Goal: Information Seeking & Learning: Check status

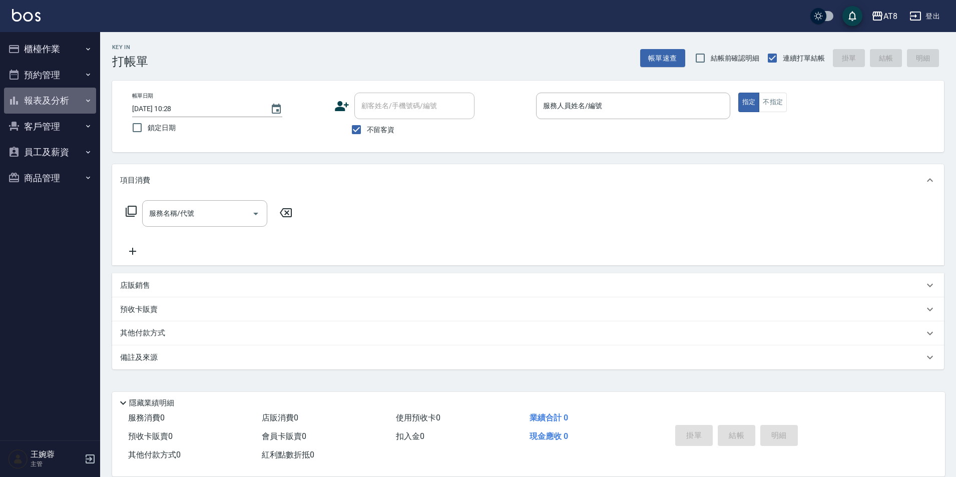
click at [77, 100] on button "報表及分析" at bounding box center [50, 101] width 92 height 26
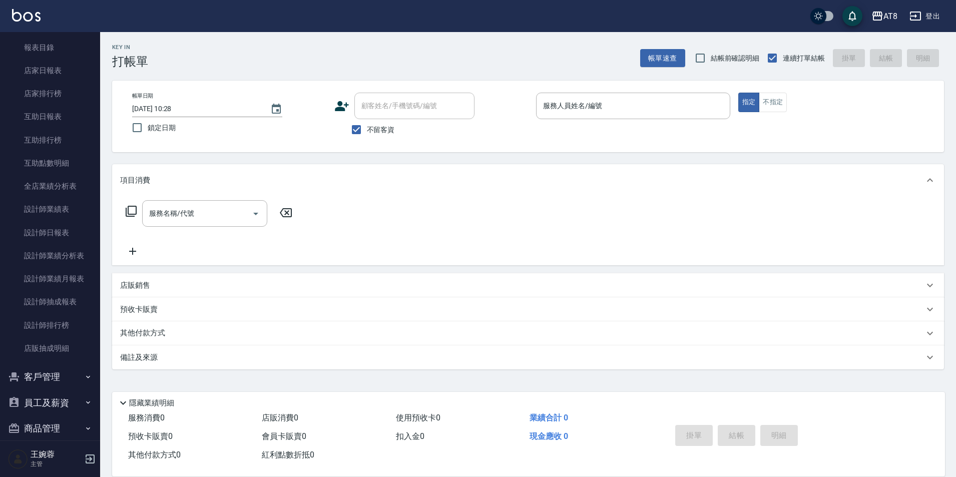
scroll to position [95, 0]
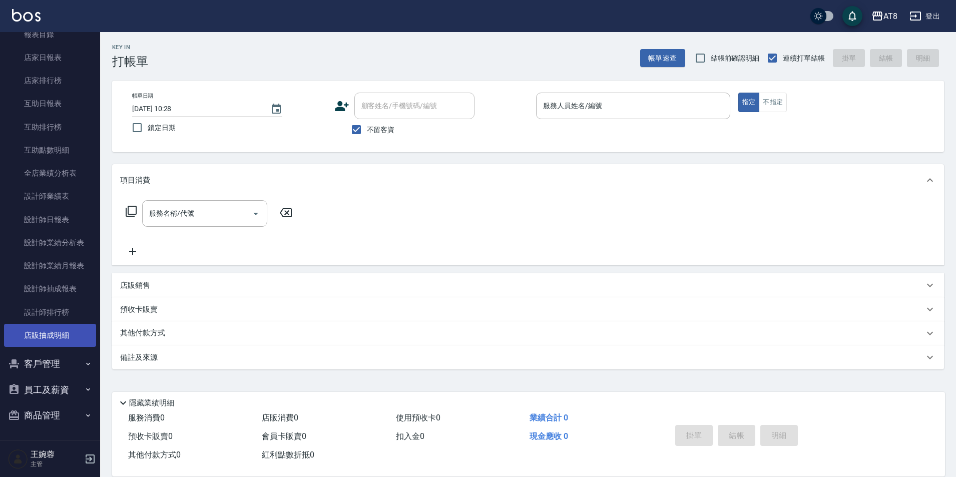
click at [70, 336] on link "店販抽成明細" at bounding box center [50, 335] width 92 height 23
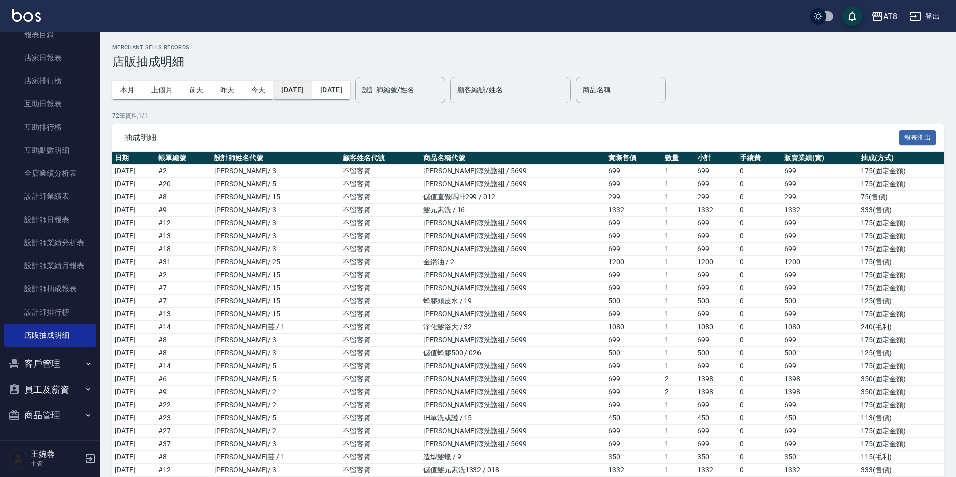
click at [311, 91] on button "[DATE]" at bounding box center [292, 90] width 39 height 19
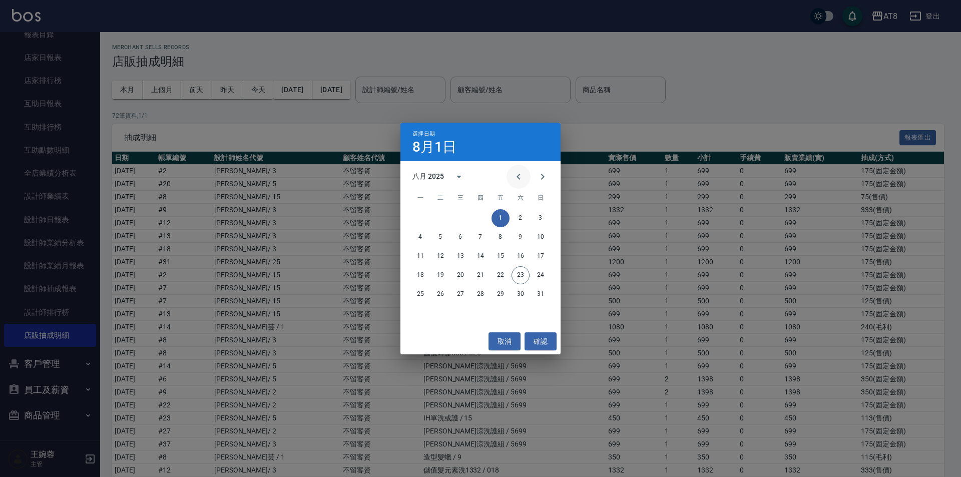
click at [512, 180] on icon "Previous month" at bounding box center [518, 177] width 12 height 12
click at [443, 218] on button "1" at bounding box center [440, 218] width 18 height 18
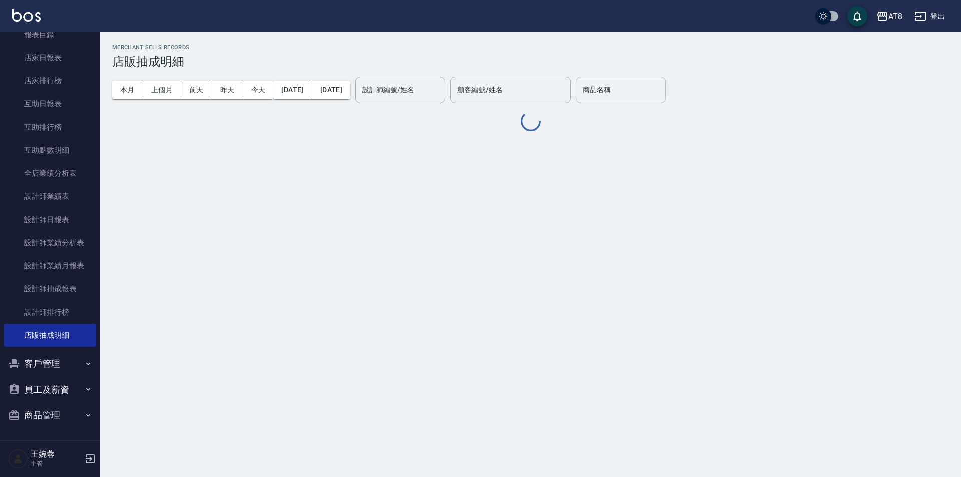
click at [661, 94] on input "商品名稱" at bounding box center [620, 90] width 81 height 18
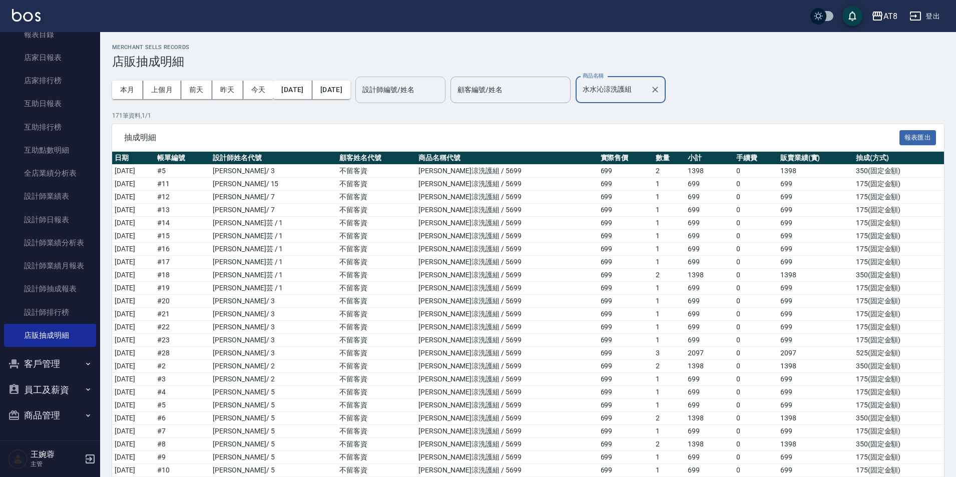
click at [438, 80] on div "設計師編號/姓名" at bounding box center [400, 90] width 90 height 27
type input "水水沁涼洗護組"
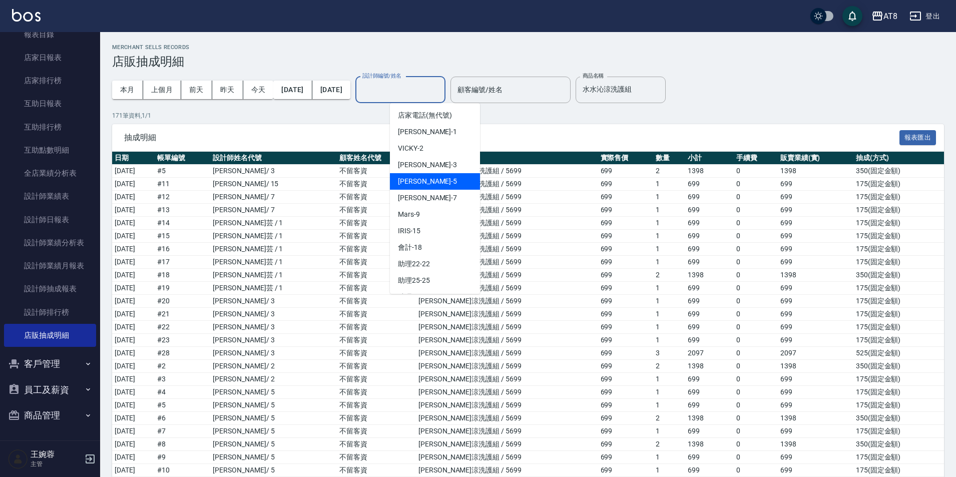
click at [436, 182] on div "HANK -5" at bounding box center [435, 181] width 90 height 17
type input "HANK-5"
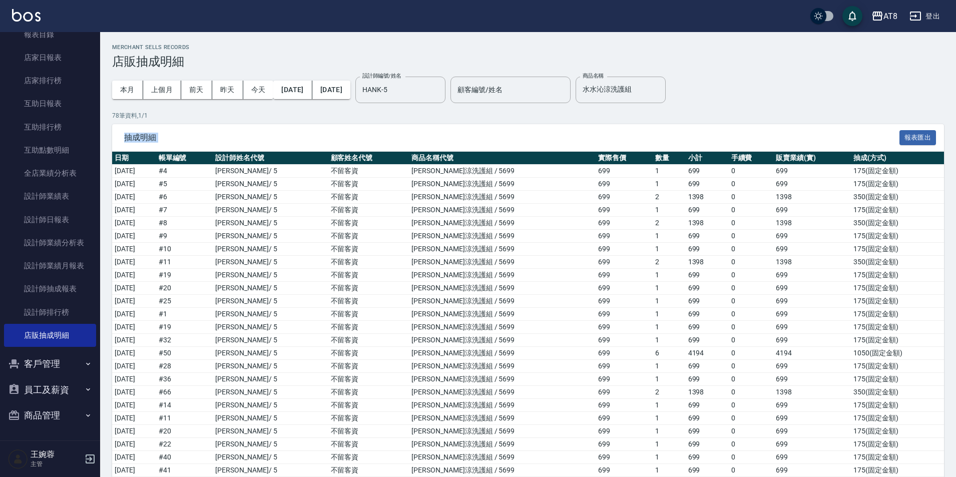
drag, startPoint x: 955, startPoint y: 140, endPoint x: 958, endPoint y: 320, distance: 180.7
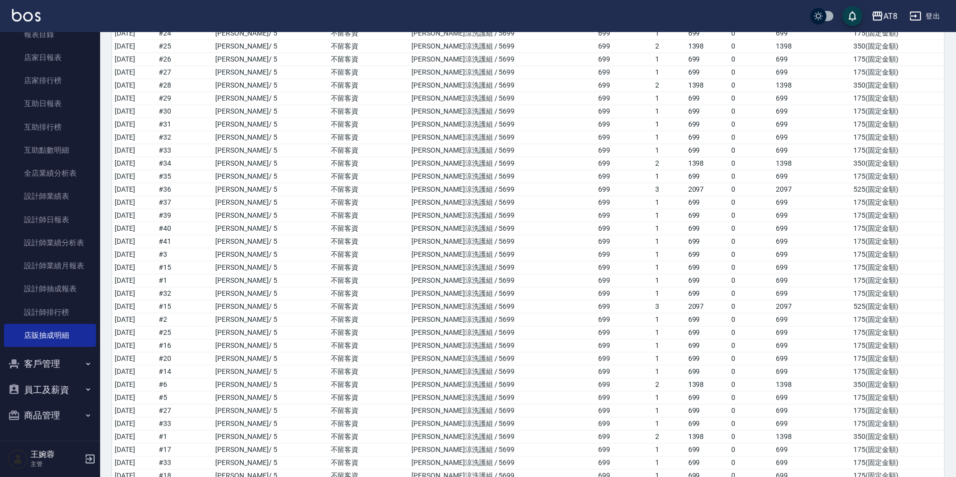
scroll to position [768, 0]
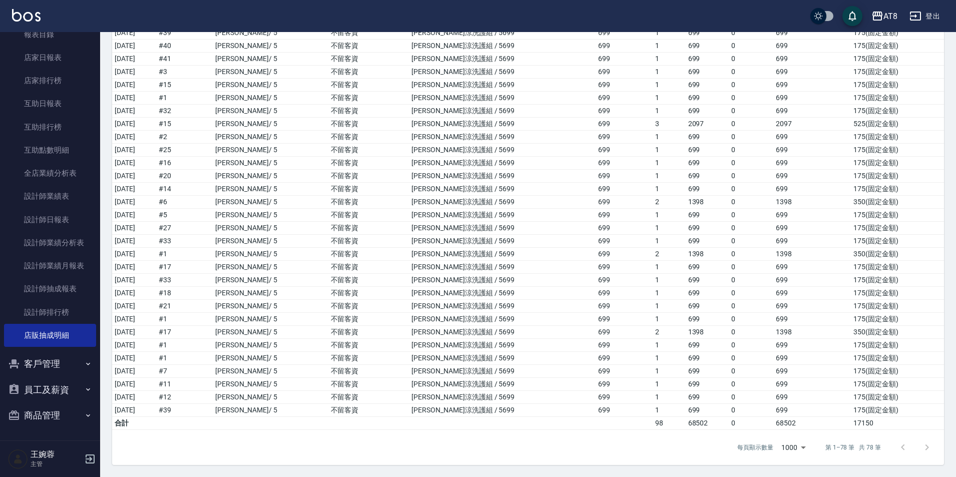
click at [585, 454] on div "每頁顯示數量 1000 1000 第 1–78 筆 共 78 筆" at bounding box center [528, 447] width 832 height 35
click at [213, 411] on td "# 39" at bounding box center [184, 410] width 57 height 13
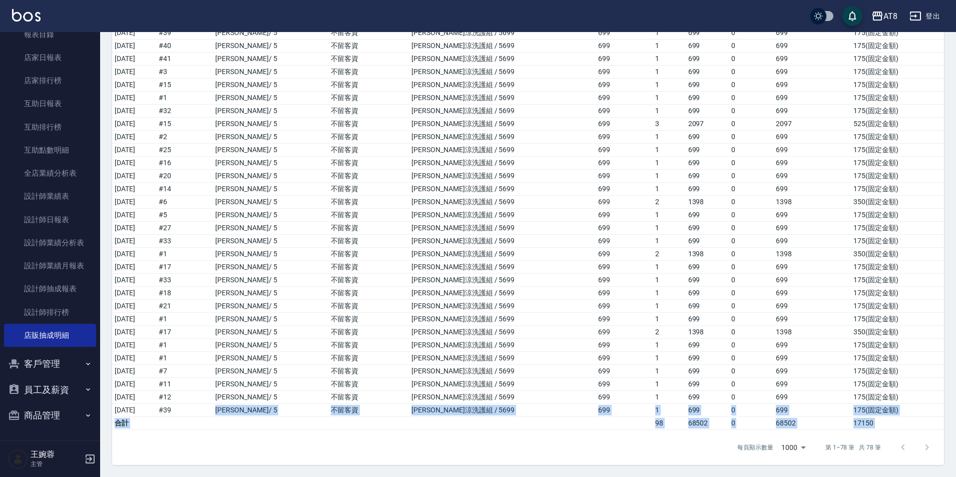
click at [519, 441] on div "每頁顯示數量 1000 1000 第 1–78 筆 共 78 筆" at bounding box center [528, 447] width 832 height 35
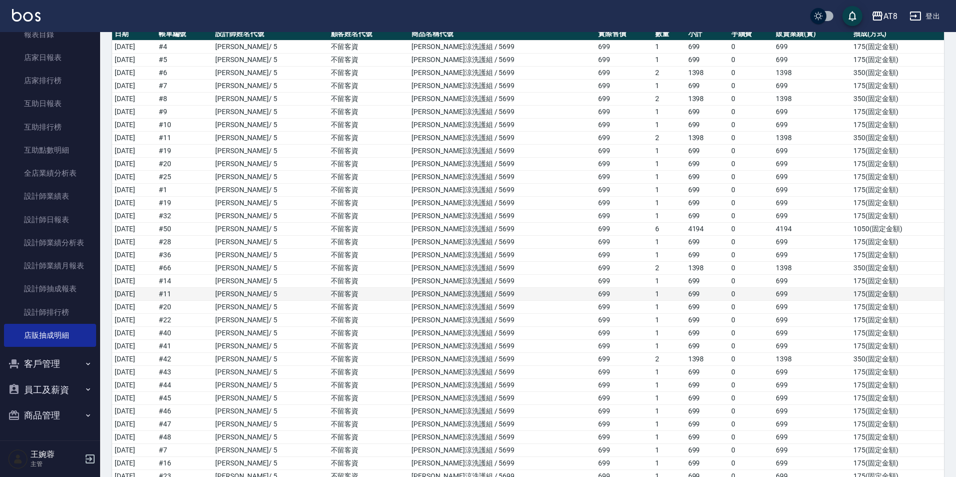
scroll to position [174, 0]
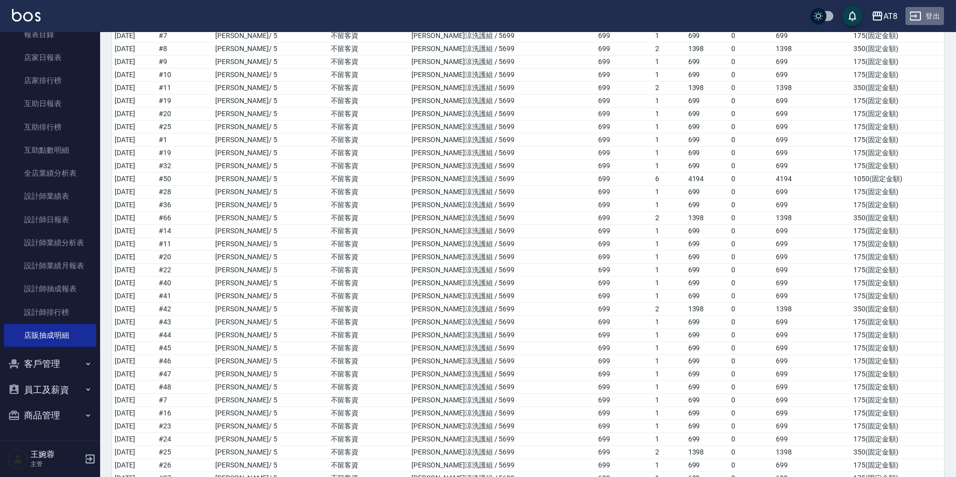
click at [925, 17] on button "登出" at bounding box center [924, 16] width 39 height 19
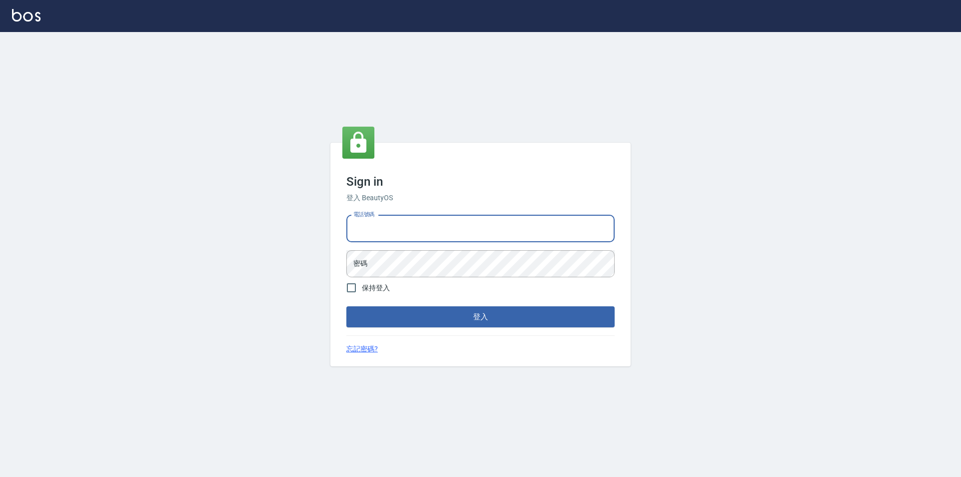
type input "0425151178"
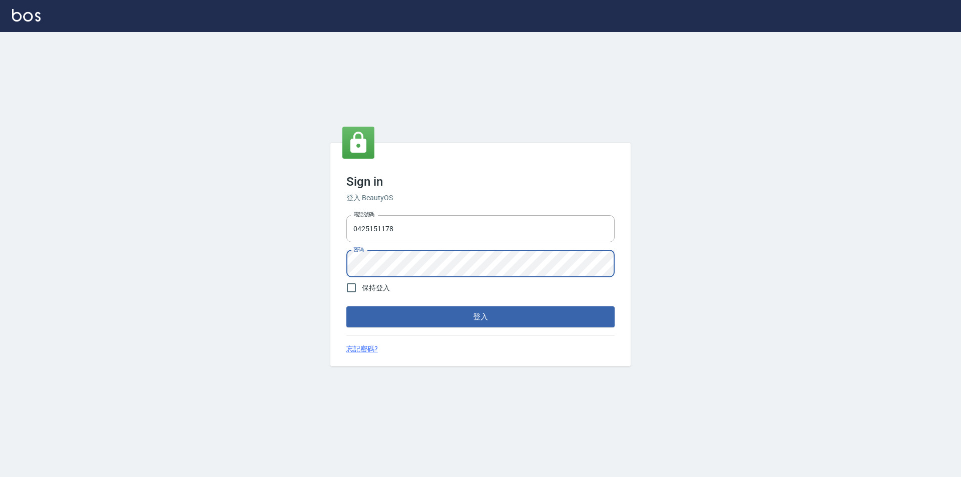
click at [346, 306] on button "登入" at bounding box center [480, 316] width 268 height 21
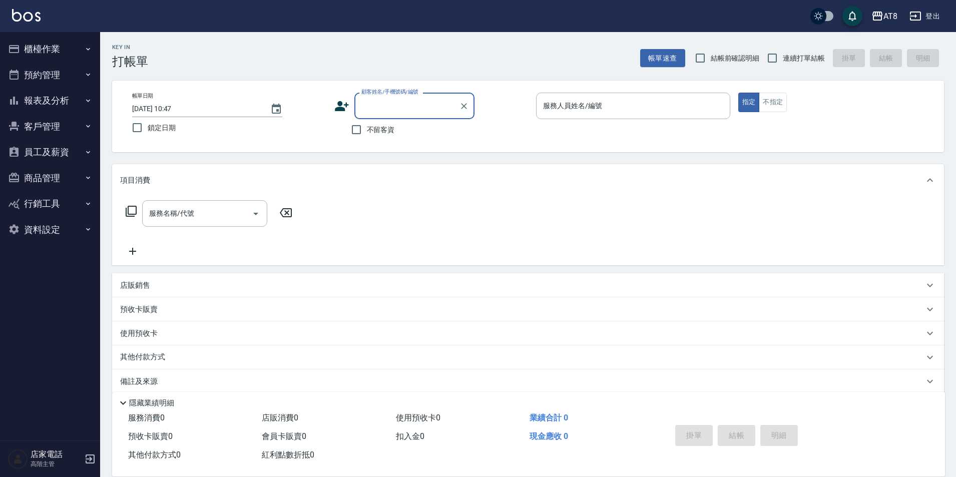
click at [64, 152] on button "員工及薪資" at bounding box center [50, 152] width 92 height 26
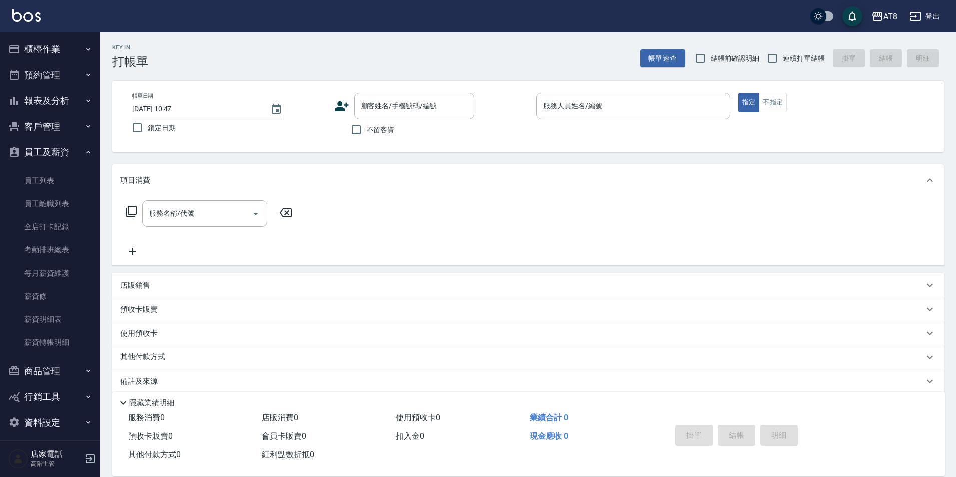
click at [68, 94] on button "報表及分析" at bounding box center [50, 101] width 92 height 26
